Goal: Download file/media

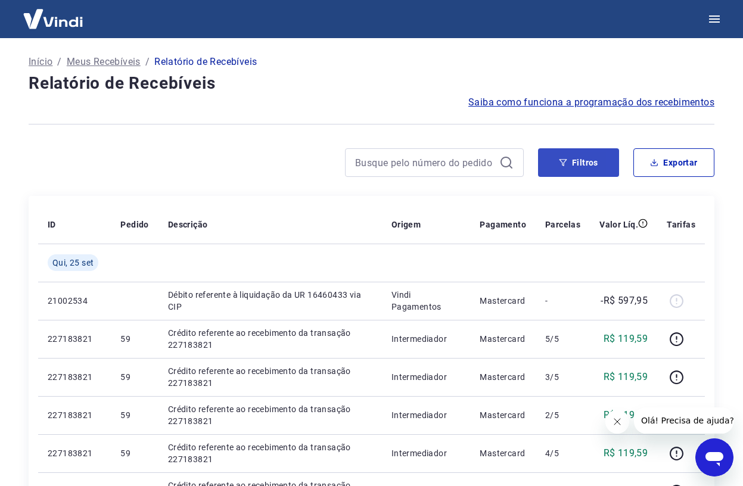
click at [587, 169] on button "Filtros" at bounding box center [578, 162] width 81 height 29
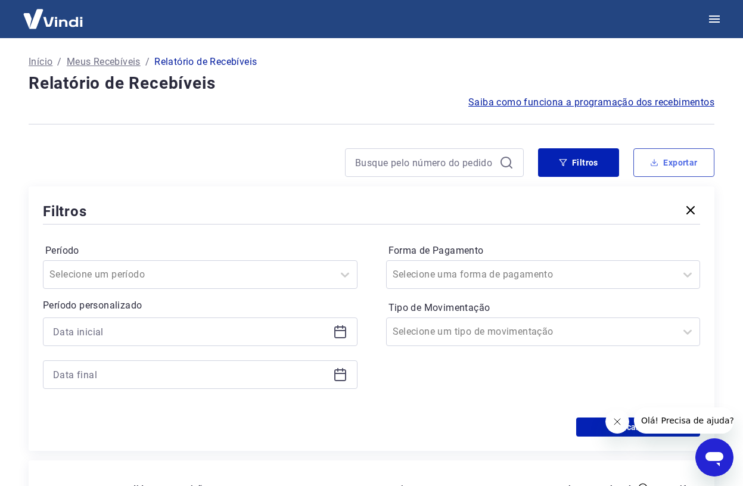
click at [678, 159] on button "Exportar" at bounding box center [673, 162] width 81 height 29
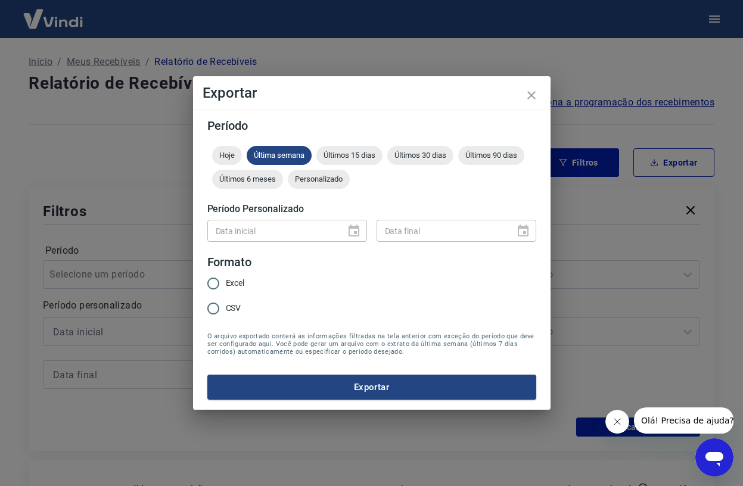
drag, startPoint x: 324, startPoint y: 247, endPoint x: 329, endPoint y: 239, distance: 9.6
click at [324, 247] on form "Período Hoje Última semana Últimos 15 dias Últimos 30 dias Últimos 90 dias Últi…" at bounding box center [371, 260] width 329 height 280
click at [356, 233] on div "Data inicial" at bounding box center [287, 231] width 160 height 22
drag, startPoint x: 307, startPoint y: 182, endPoint x: 281, endPoint y: 215, distance: 42.1
click at [306, 182] on span "Personalizado" at bounding box center [319, 179] width 62 height 9
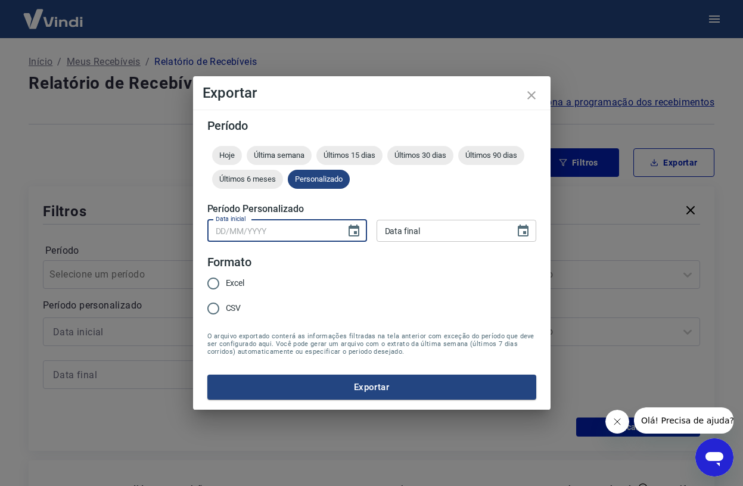
click at [272, 229] on input "Data inicial" at bounding box center [272, 231] width 130 height 22
type input "DD/MM/YYYY"
click at [350, 228] on icon "Choose date" at bounding box center [354, 231] width 11 height 12
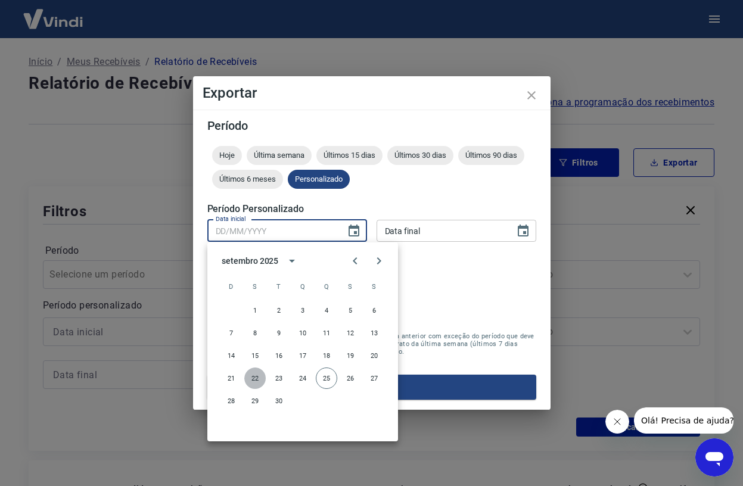
click at [251, 381] on button "22" at bounding box center [254, 378] width 21 height 21
type input "[DATE]"
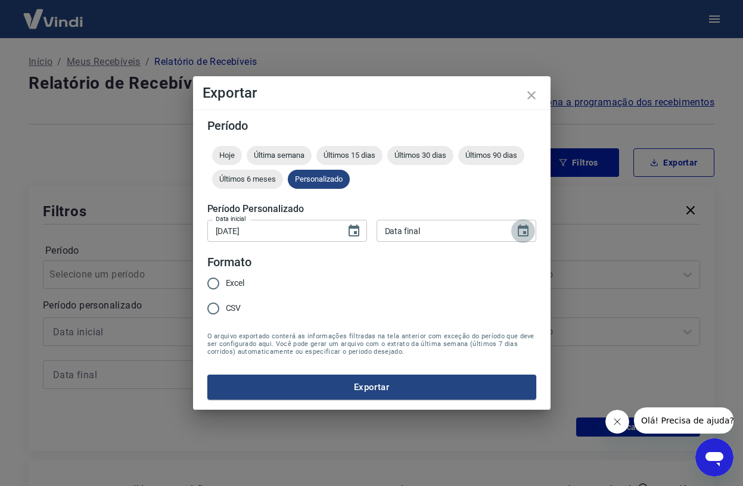
click at [518, 229] on icon "Choose date" at bounding box center [523, 231] width 11 height 12
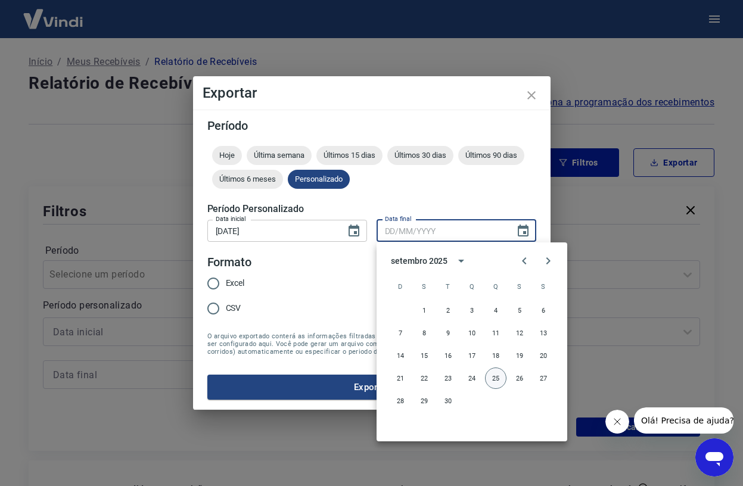
click at [495, 378] on button "25" at bounding box center [495, 378] width 21 height 21
type input "[DATE]"
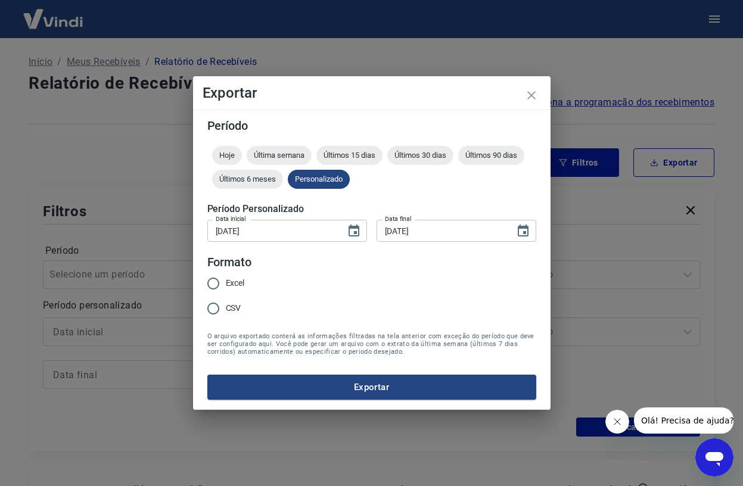
click at [228, 310] on span "CSV" at bounding box center [233, 308] width 15 height 13
click at [226, 310] on input "CSV" at bounding box center [213, 308] width 25 height 25
radio input "true"
click at [340, 389] on button "Exportar" at bounding box center [371, 387] width 329 height 25
